Goal: Task Accomplishment & Management: Complete application form

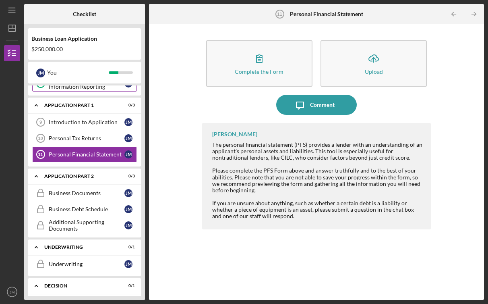
scroll to position [136, 0]
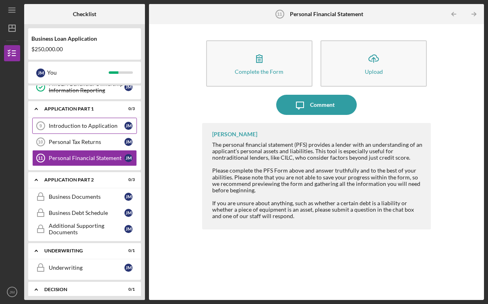
click at [107, 128] on div "Introduction to Application" at bounding box center [87, 126] width 76 height 6
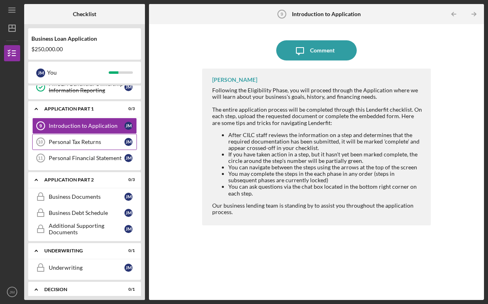
click at [106, 139] on div "Personal Tax Returns" at bounding box center [87, 142] width 76 height 6
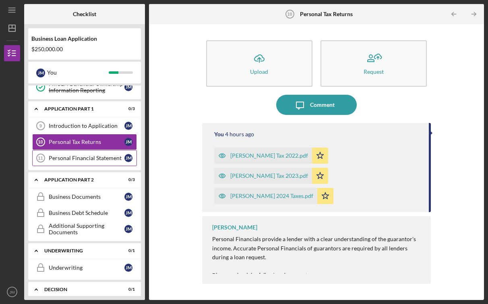
click at [98, 160] on div "Personal Financial Statement" at bounding box center [87, 158] width 76 height 6
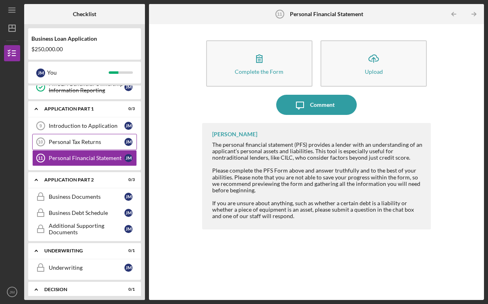
click at [89, 141] on div "Personal Tax Returns" at bounding box center [87, 142] width 76 height 6
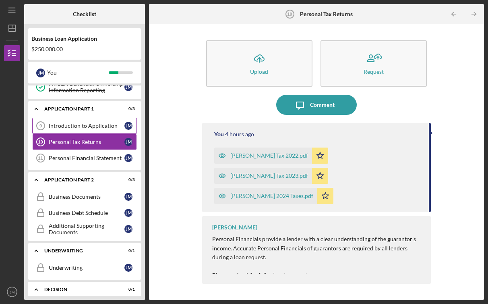
click at [88, 130] on link "Introduction to Application 9 Introduction to Application [PERSON_NAME]" at bounding box center [84, 126] width 105 height 16
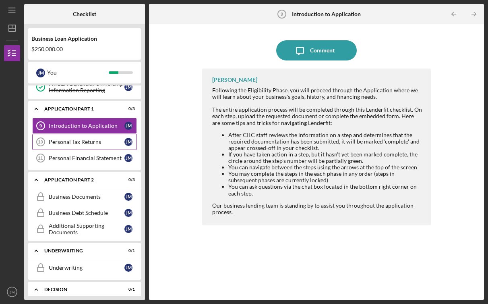
click at [86, 145] on link "Personal Tax Returns 10 Personal Tax Returns [PERSON_NAME]" at bounding box center [84, 142] width 105 height 16
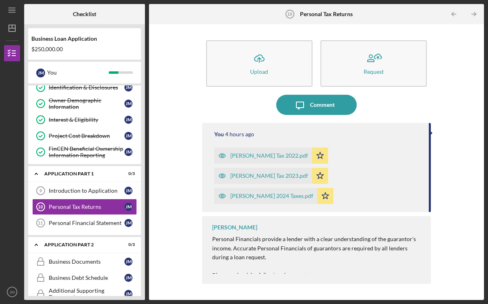
scroll to position [73, 0]
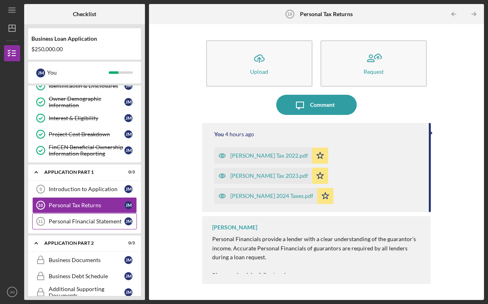
click at [96, 221] on div "Personal Financial Statement" at bounding box center [87, 221] width 76 height 6
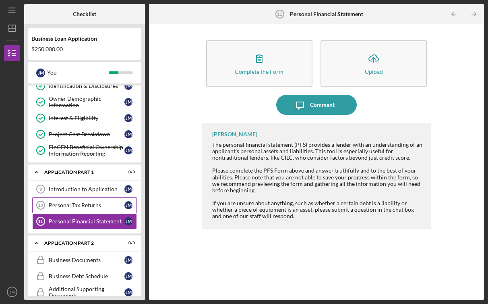
click at [93, 208] on div "Personal Tax Returns" at bounding box center [87, 205] width 76 height 6
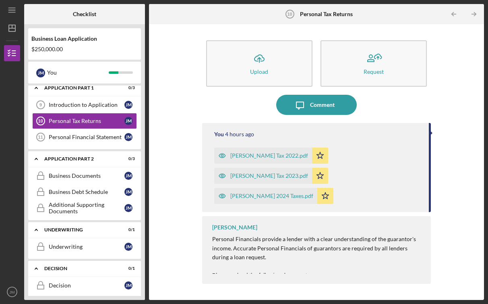
scroll to position [177, 0]
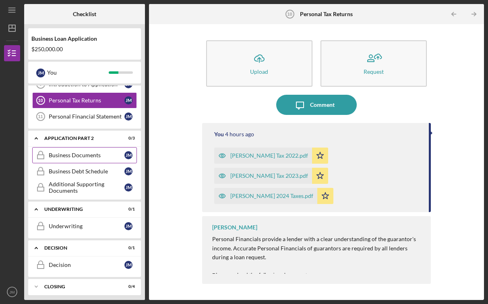
click at [85, 158] on div "Business Documents" at bounding box center [87, 155] width 76 height 6
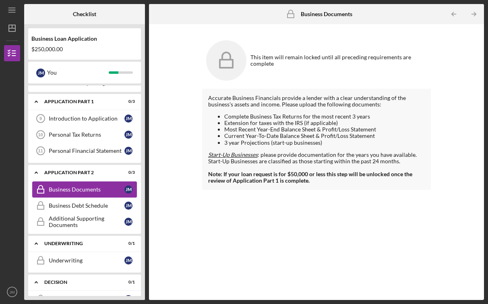
scroll to position [137, 0]
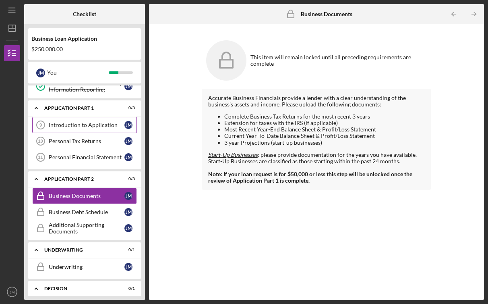
click at [98, 127] on div "Introduction to Application" at bounding box center [87, 125] width 76 height 6
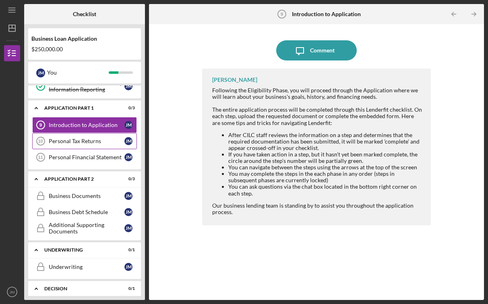
click at [94, 139] on div "Personal Tax Returns" at bounding box center [87, 141] width 76 height 6
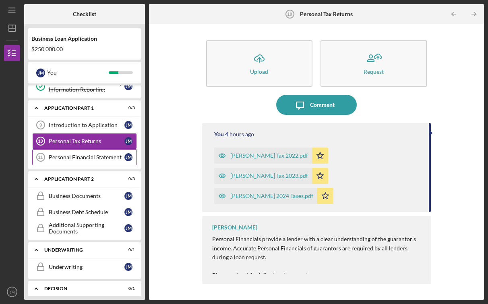
click at [94, 153] on link "Personal Financial Statement 11 Personal Financial Statement [PERSON_NAME]" at bounding box center [84, 157] width 105 height 16
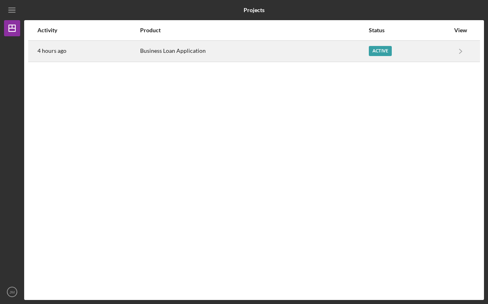
click at [403, 53] on div "Active" at bounding box center [409, 51] width 81 height 20
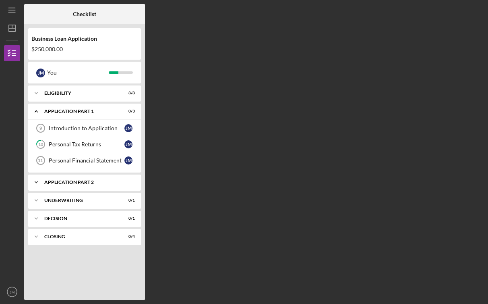
click at [100, 183] on div "Application Part 2" at bounding box center [87, 182] width 87 height 5
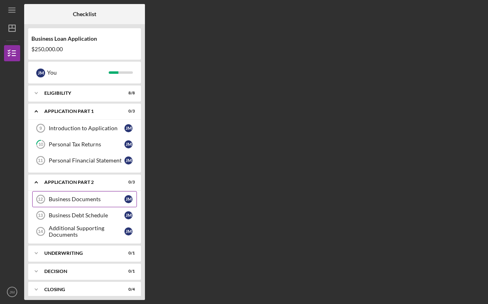
click at [96, 201] on div "Business Documents" at bounding box center [87, 199] width 76 height 6
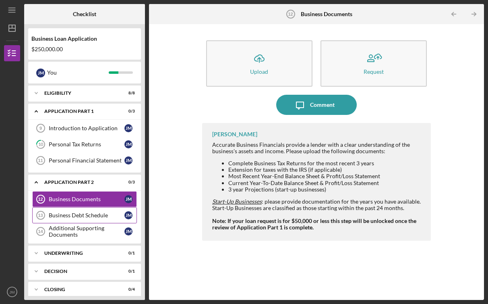
click at [91, 212] on link "Business Debt Schedule 13 Business Debt Schedule [PERSON_NAME]" at bounding box center [84, 215] width 105 height 16
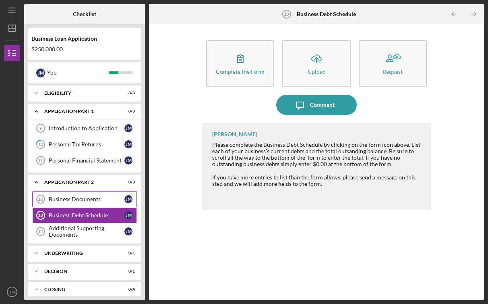
click at [91, 206] on link "Business Documents 12 Business Documents [PERSON_NAME]" at bounding box center [84, 199] width 105 height 16
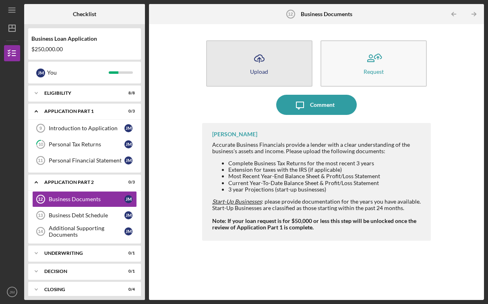
click at [266, 67] on button "Icon/Upload Upload" at bounding box center [259, 63] width 106 height 46
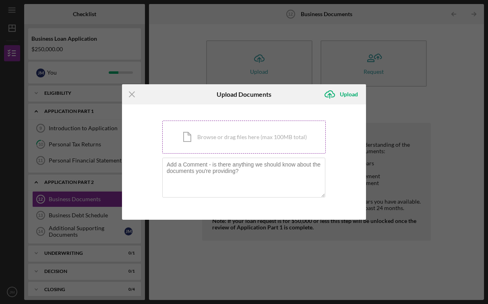
click at [231, 133] on div "Icon/Document Browse or drag files here (max 100MB total) Tap to choose files o…" at bounding box center [244, 137] width 164 height 33
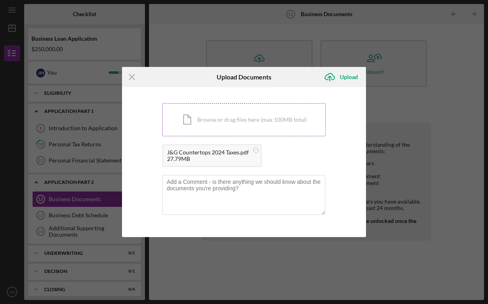
click at [183, 110] on div "Icon/Document Browse or drag files here (max 100MB total) Tap to choose files o…" at bounding box center [244, 119] width 164 height 33
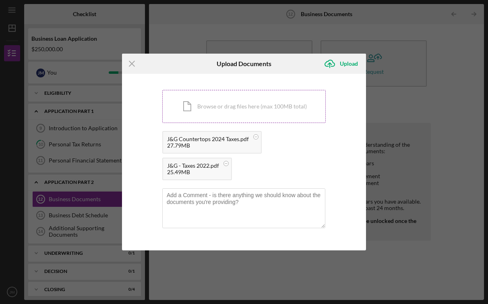
click at [301, 106] on div "Icon/Document Browse or drag files here (max 100MB total) Tap to choose files o…" at bounding box center [244, 106] width 164 height 33
click at [214, 100] on div "Icon/Document Browse or drag files here (max 100MB total) Tap to choose files o…" at bounding box center [244, 106] width 164 height 33
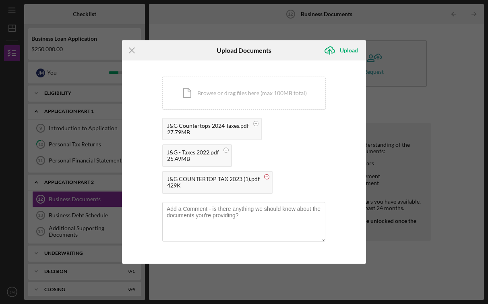
click at [267, 177] on circle at bounding box center [267, 177] width 5 height 5
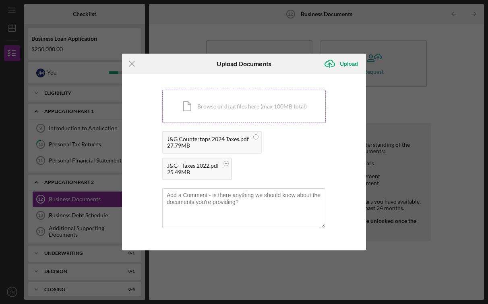
click at [212, 109] on div "Icon/Document Browse or drag files here (max 100MB total) Tap to choose files o…" at bounding box center [244, 106] width 164 height 33
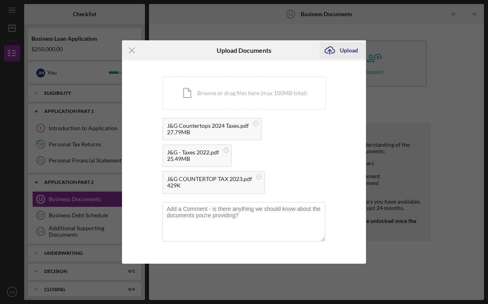
click at [342, 55] on div "Upload" at bounding box center [349, 50] width 18 height 16
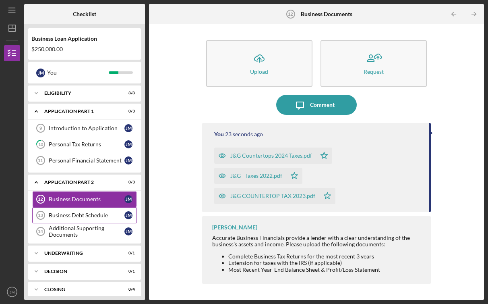
click at [84, 211] on link "Business Debt Schedule 13 Business Debt Schedule J M" at bounding box center [84, 215] width 105 height 16
